Goal: Check status: Check status

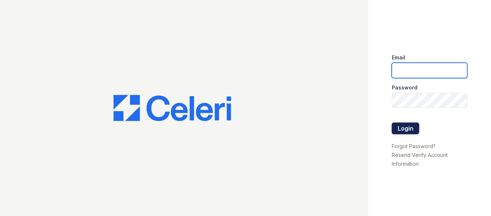
type input "franklin1@cafmanagement.com"
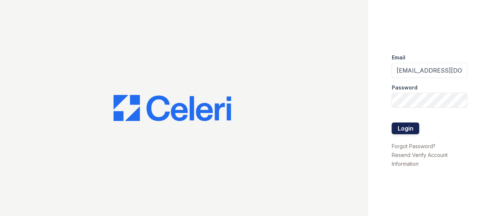
click at [407, 127] on button "Login" at bounding box center [406, 129] width 28 height 12
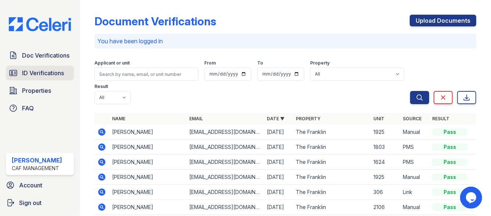
click at [54, 75] on span "ID Verifications" at bounding box center [43, 73] width 42 height 9
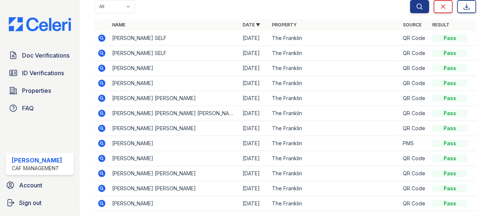
scroll to position [71, 0]
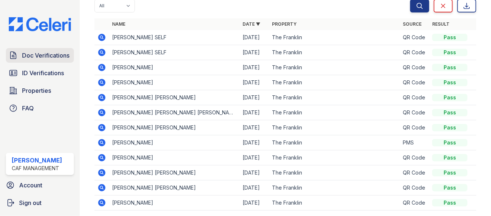
click at [37, 55] on span "Doc Verifications" at bounding box center [45, 55] width 47 height 9
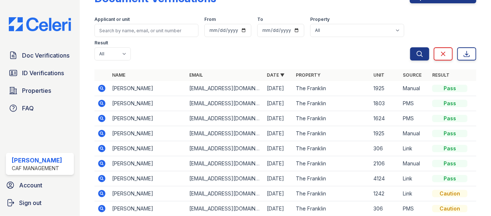
scroll to position [24, 0]
click at [104, 103] on icon at bounding box center [101, 103] width 7 height 7
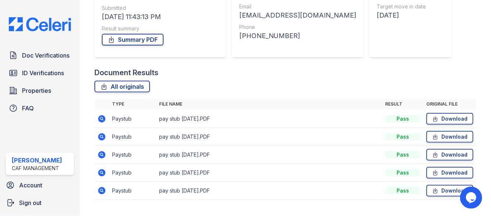
scroll to position [129, 0]
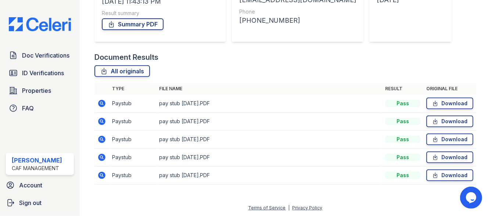
click at [100, 158] on icon at bounding box center [101, 157] width 7 height 7
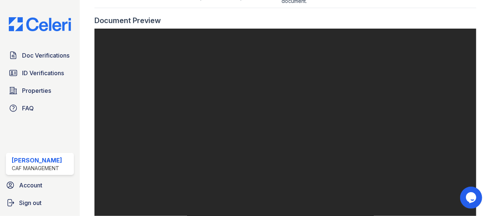
scroll to position [337, 0]
